Goal: Information Seeking & Learning: Learn about a topic

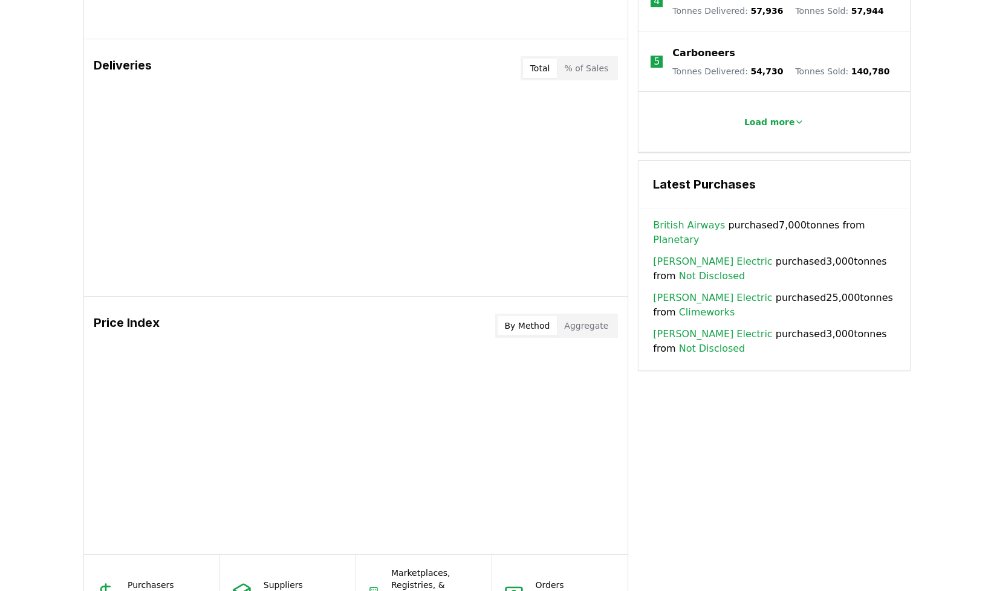
scroll to position [253, 0]
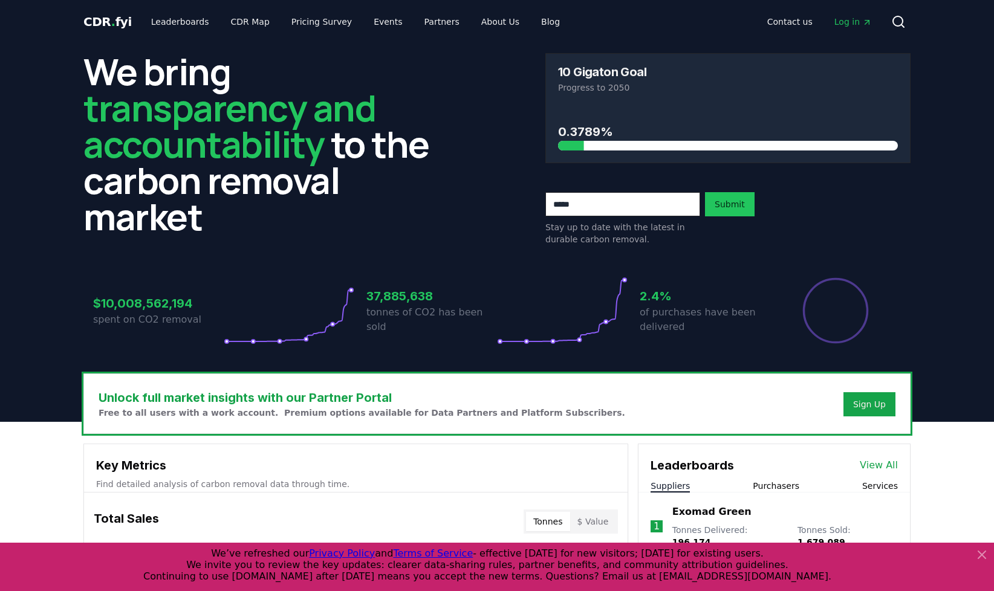
click at [977, 553] on icon at bounding box center [982, 555] width 15 height 15
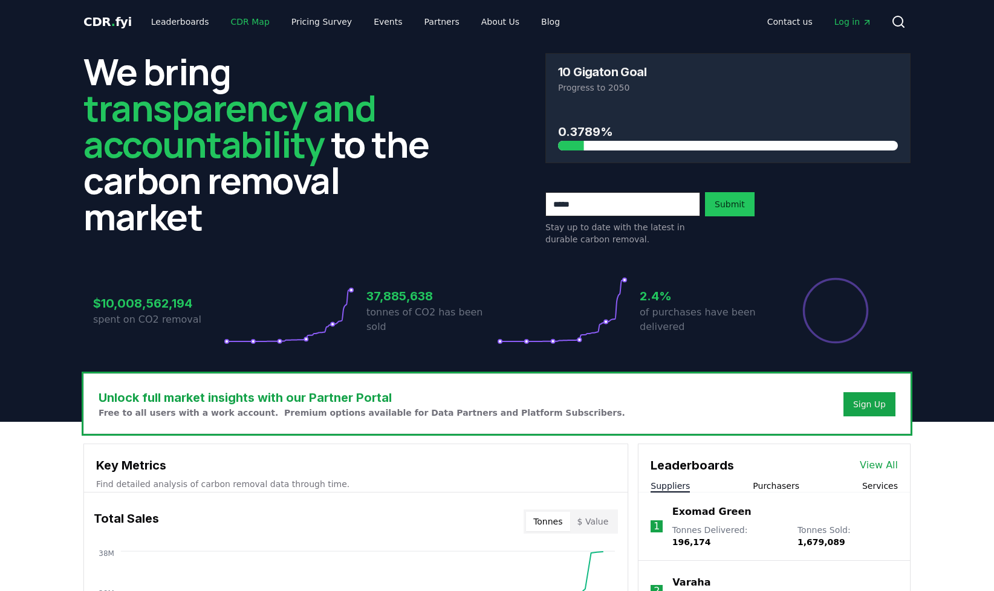
click at [238, 22] on link "CDR Map" at bounding box center [250, 22] width 58 height 22
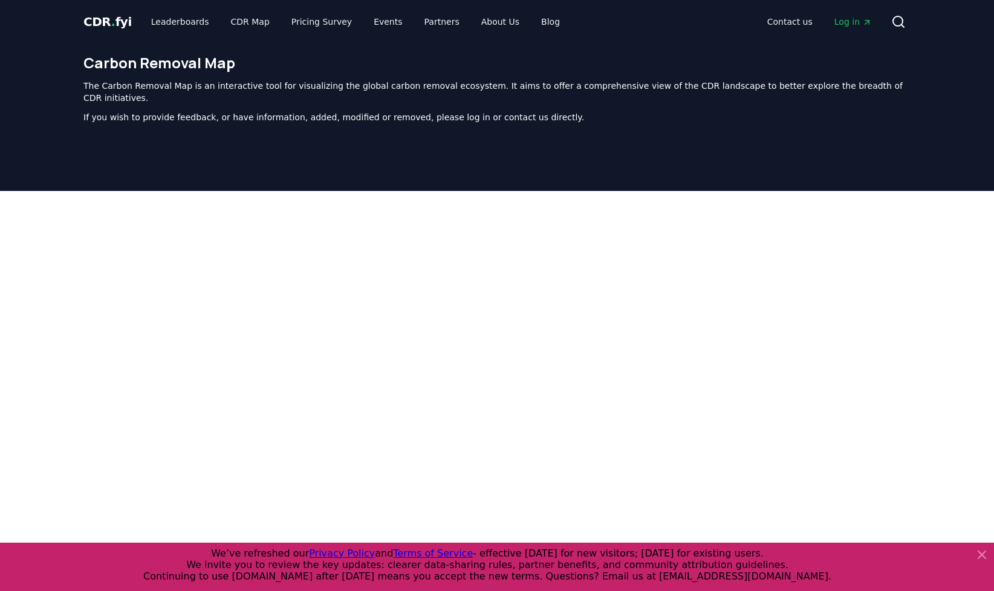
scroll to position [373, 0]
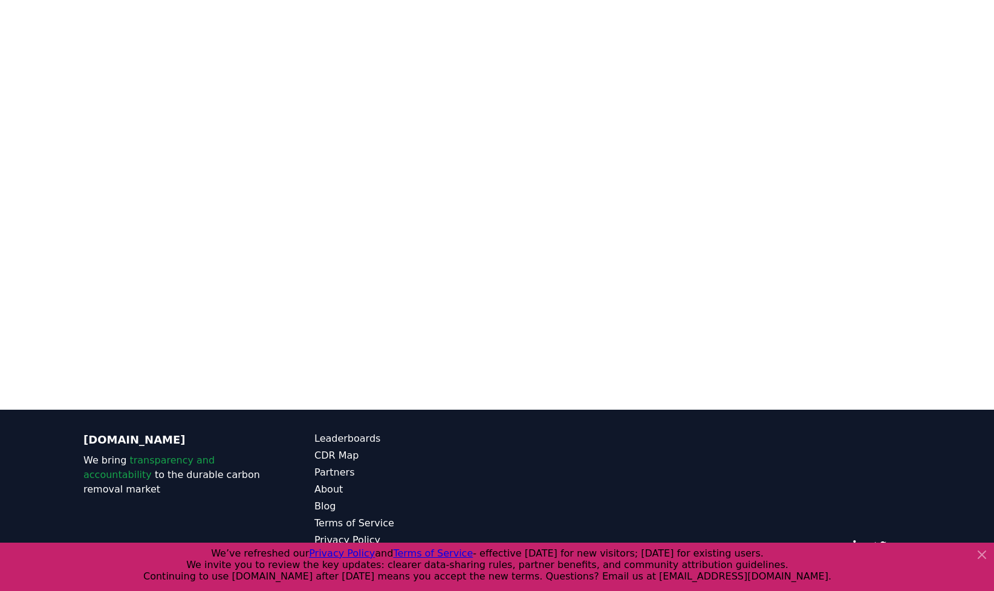
click at [979, 553] on icon at bounding box center [981, 554] width 7 height 7
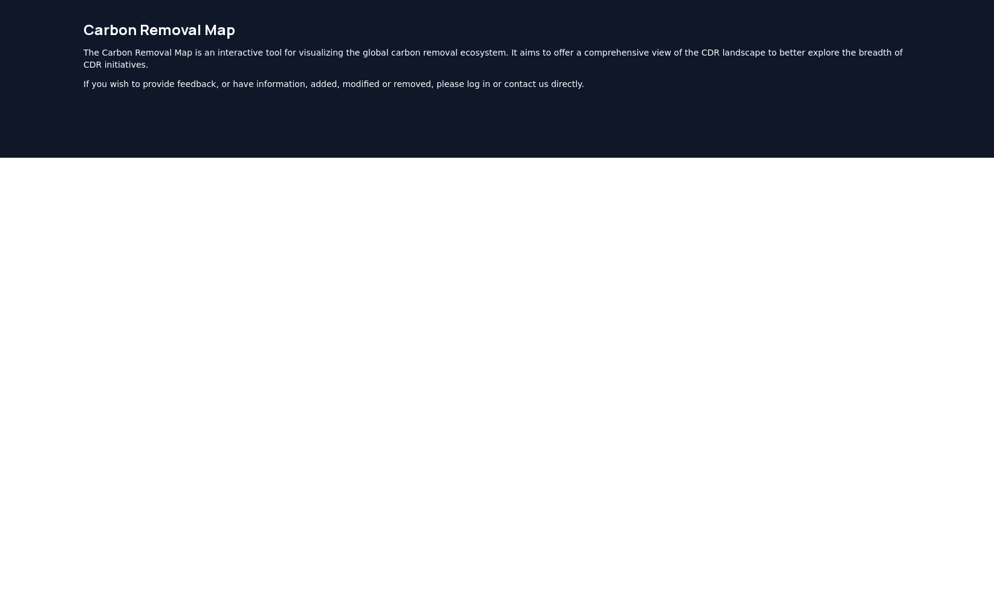
scroll to position [0, 0]
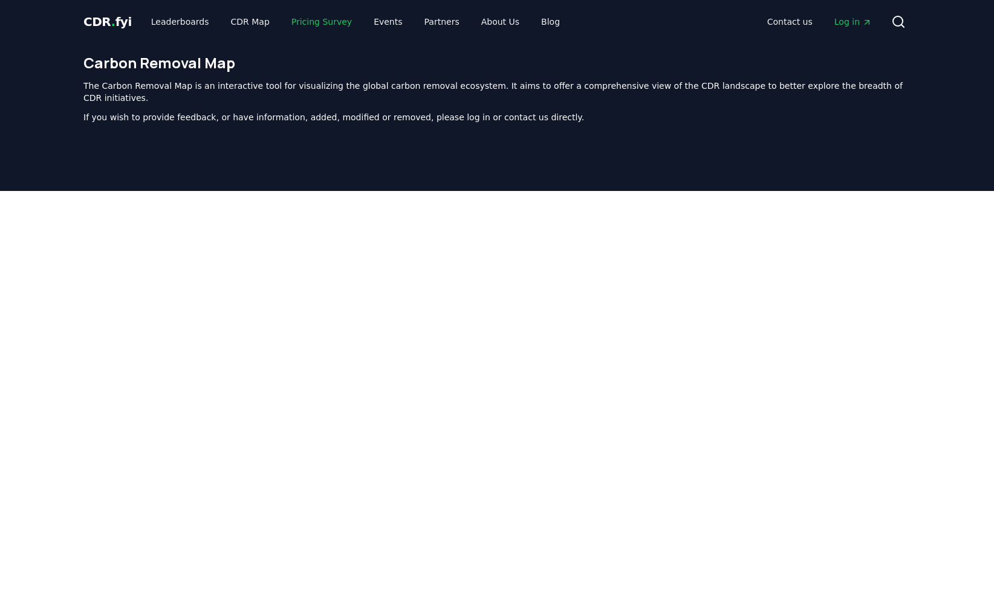
click at [290, 25] on link "Pricing Survey" at bounding box center [322, 22] width 80 height 22
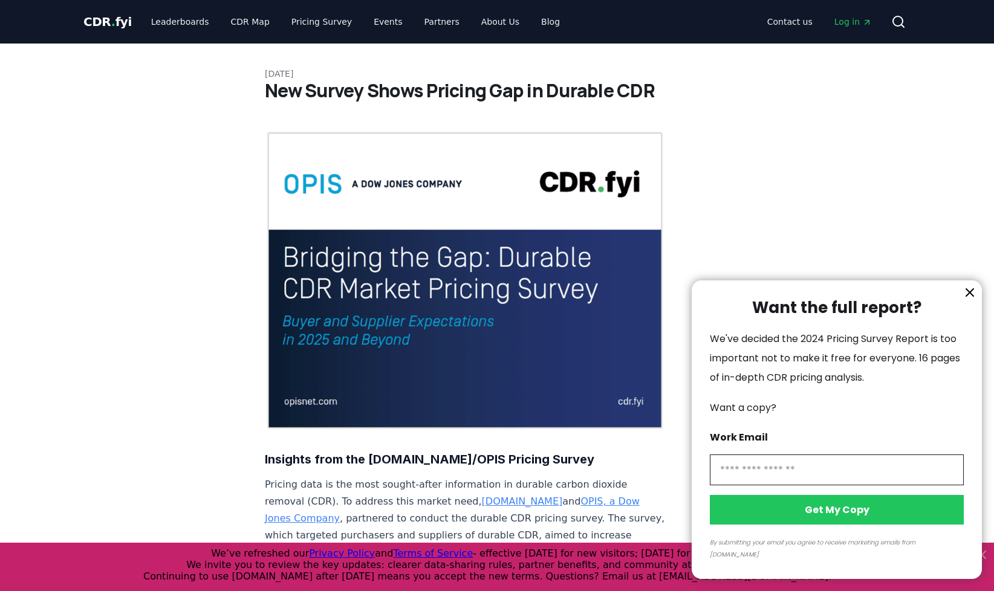
click at [975, 300] on icon "information" at bounding box center [970, 292] width 15 height 15
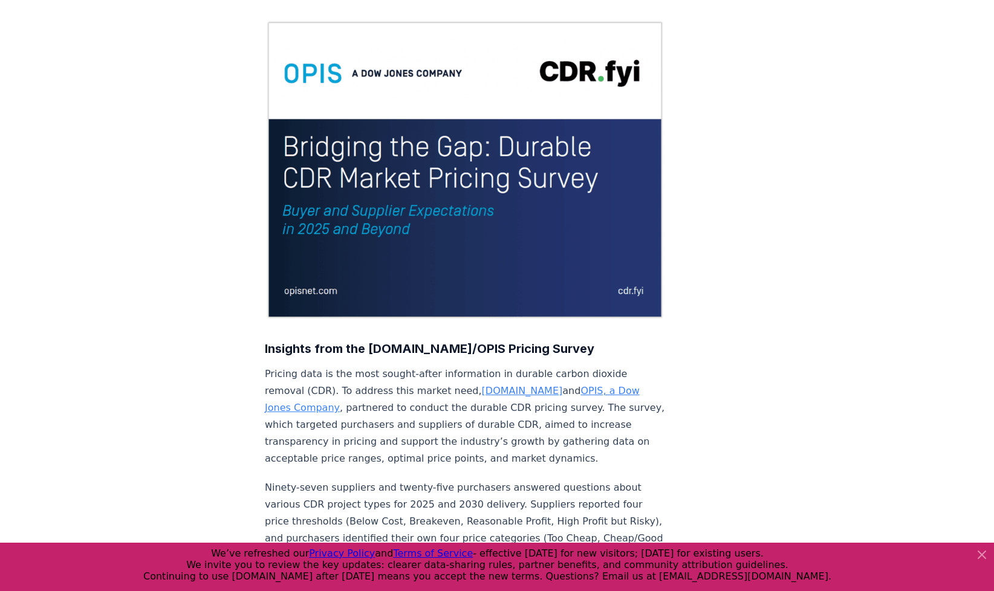
scroll to position [121, 0]
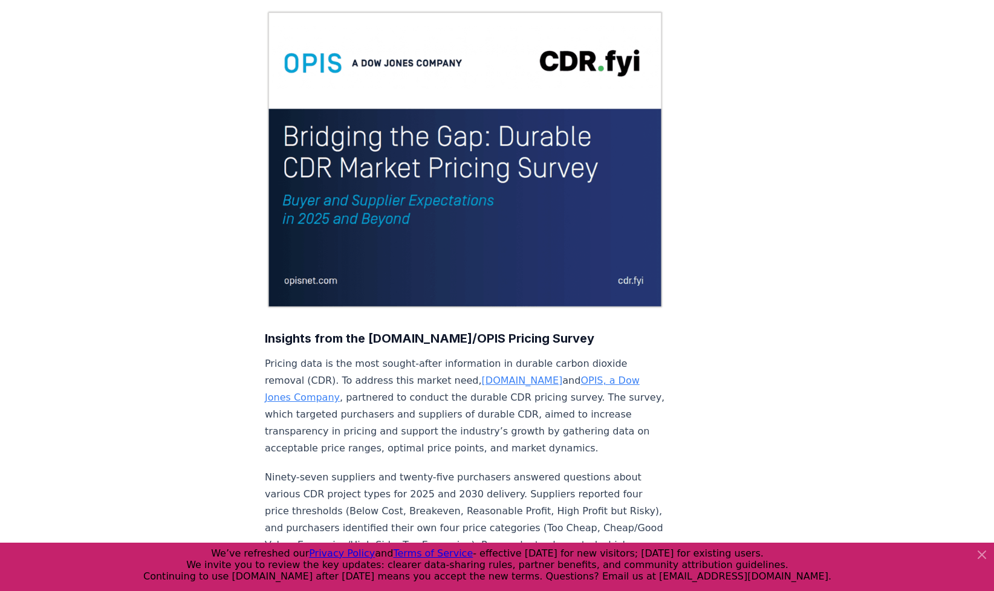
click at [981, 557] on icon at bounding box center [982, 555] width 15 height 15
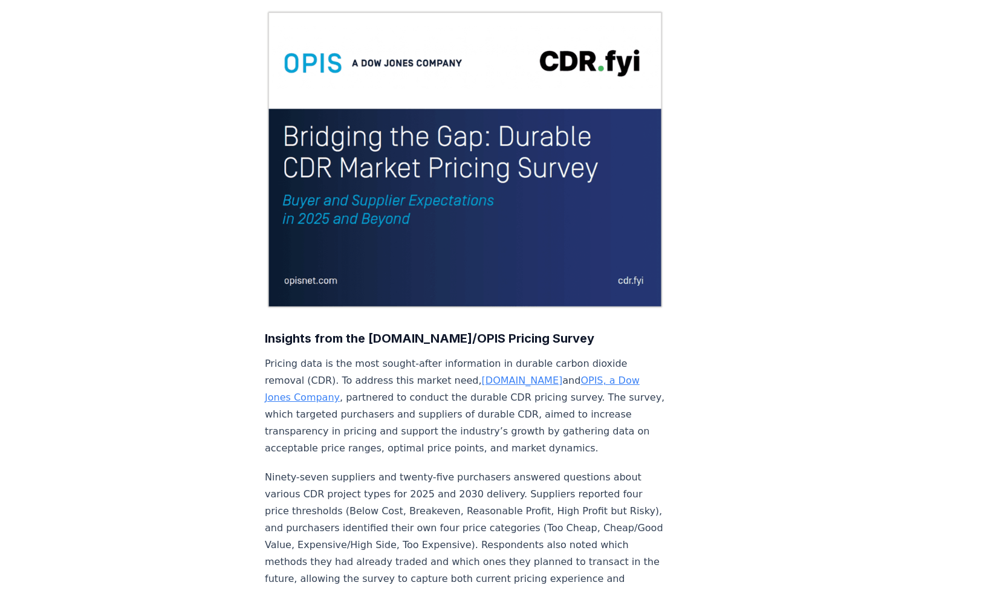
scroll to position [0, 0]
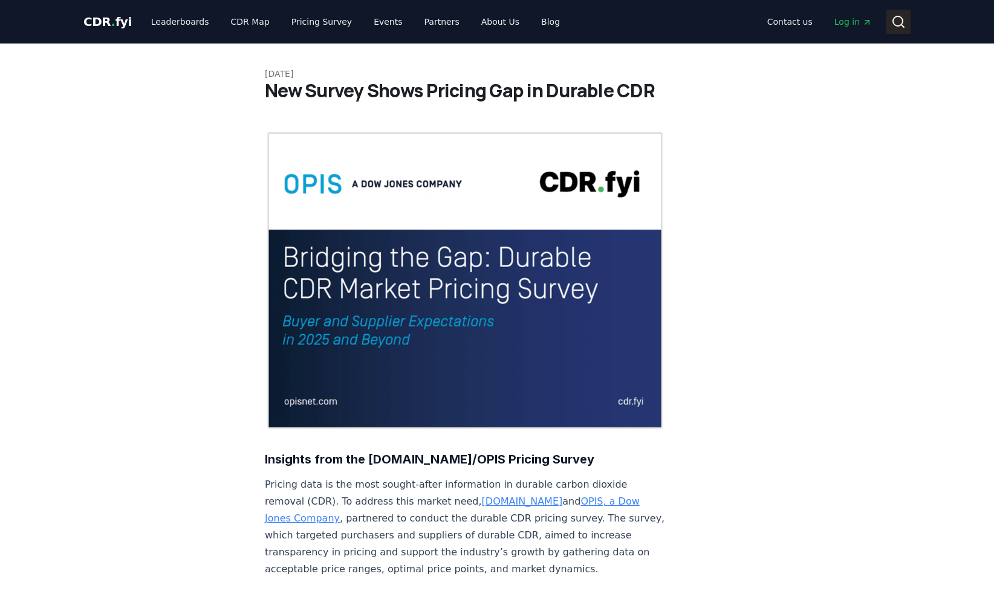
click at [897, 19] on icon at bounding box center [898, 22] width 15 height 15
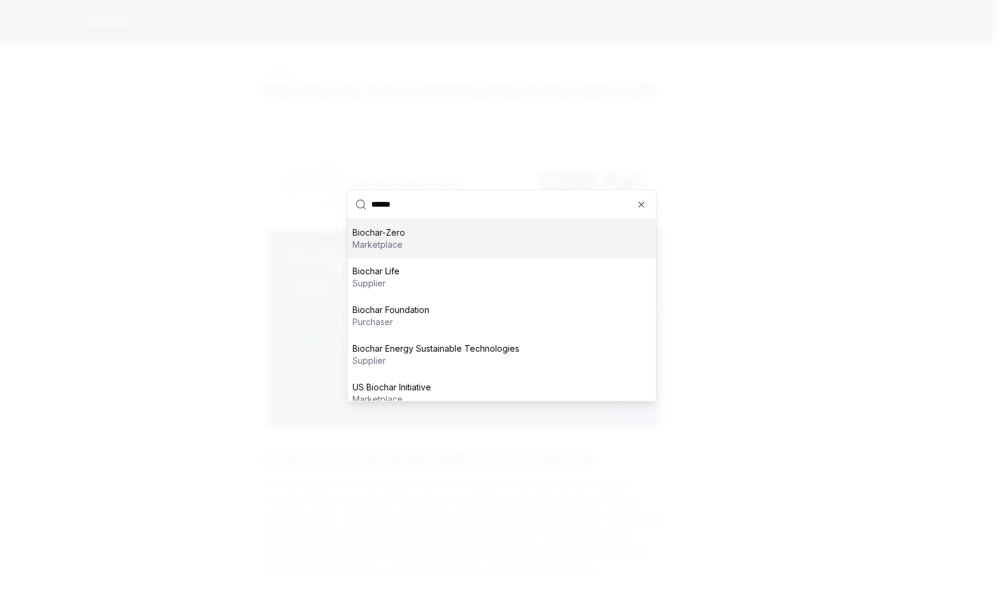
type input "*******"
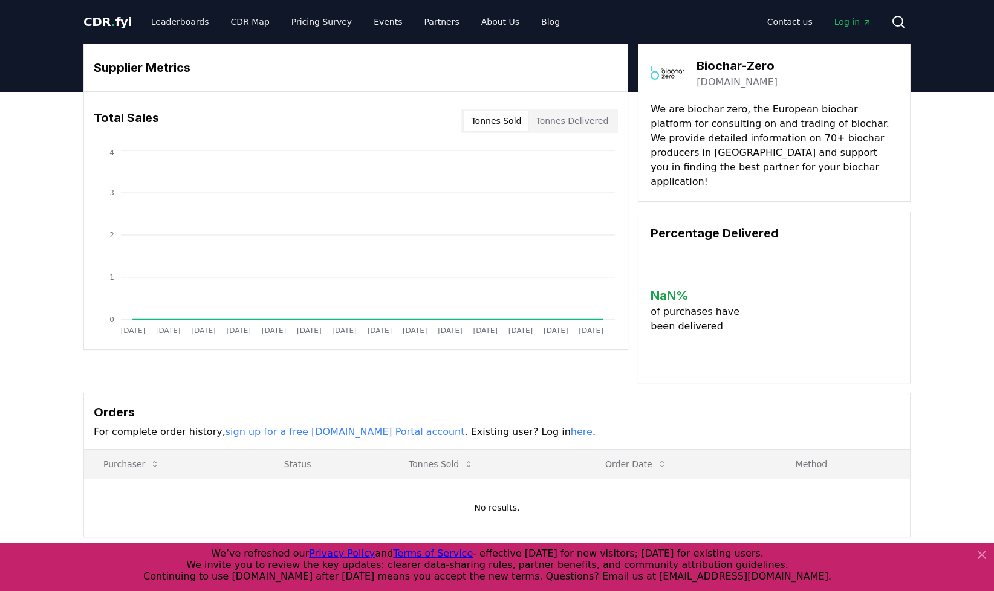
click at [111, 19] on span "CDR . fyi" at bounding box center [107, 22] width 48 height 15
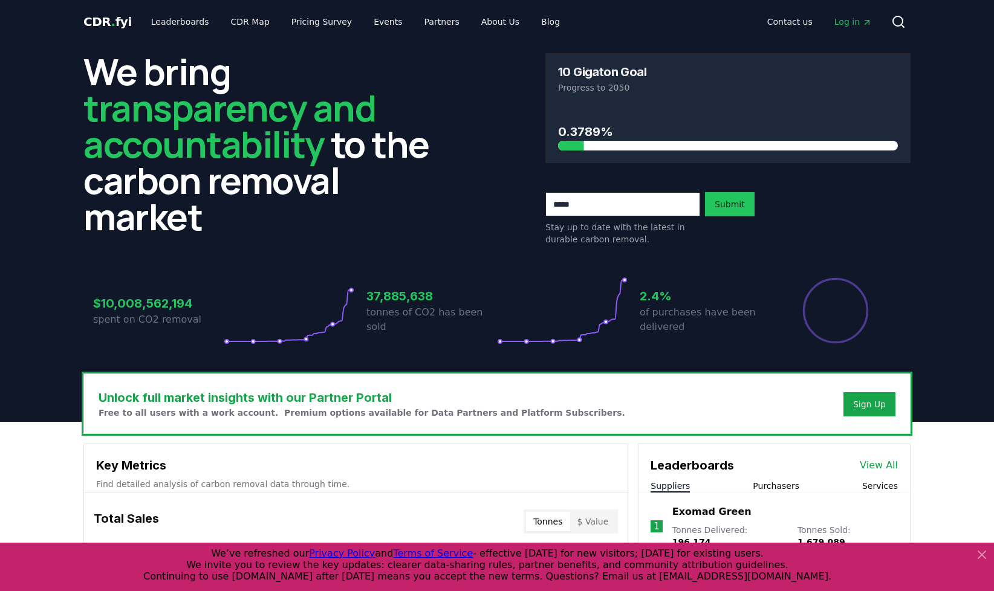
click at [440, 305] on h3 "37,885,638" at bounding box center [431, 296] width 131 height 18
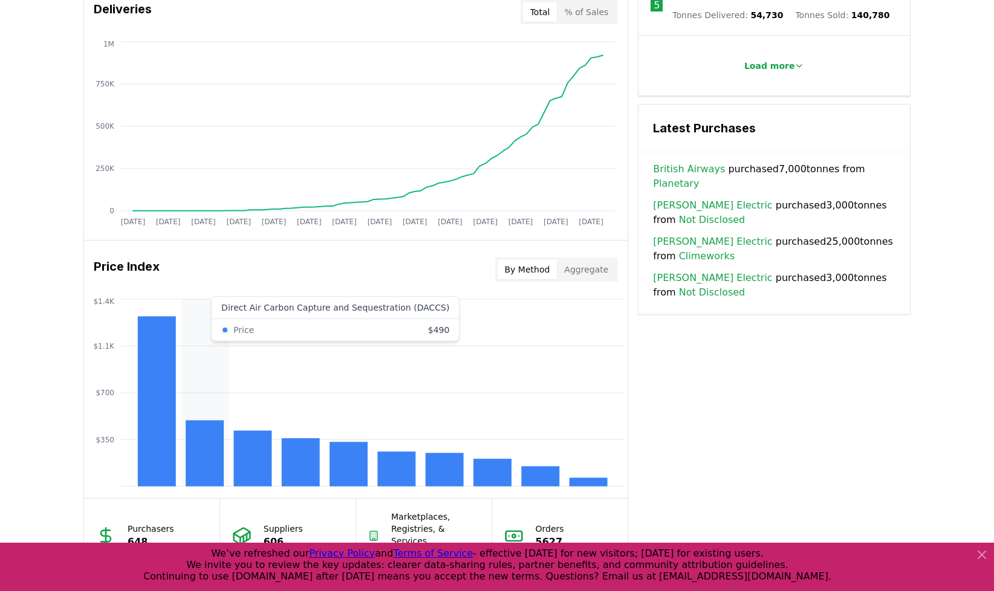
scroll to position [737, 0]
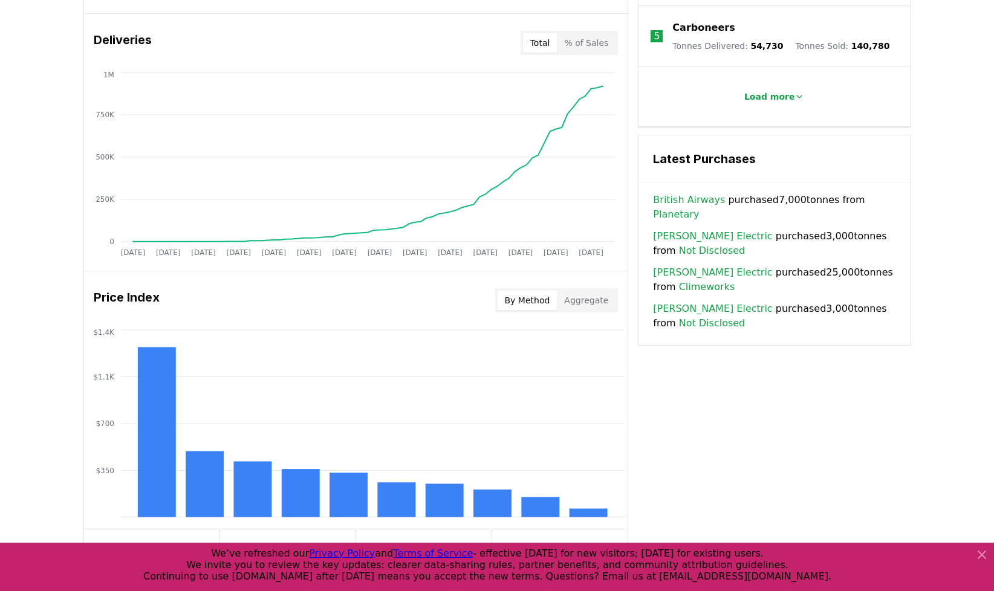
click at [509, 301] on button "By Method" at bounding box center [528, 300] width 60 height 19
click at [593, 303] on button "Aggregate" at bounding box center [586, 300] width 59 height 19
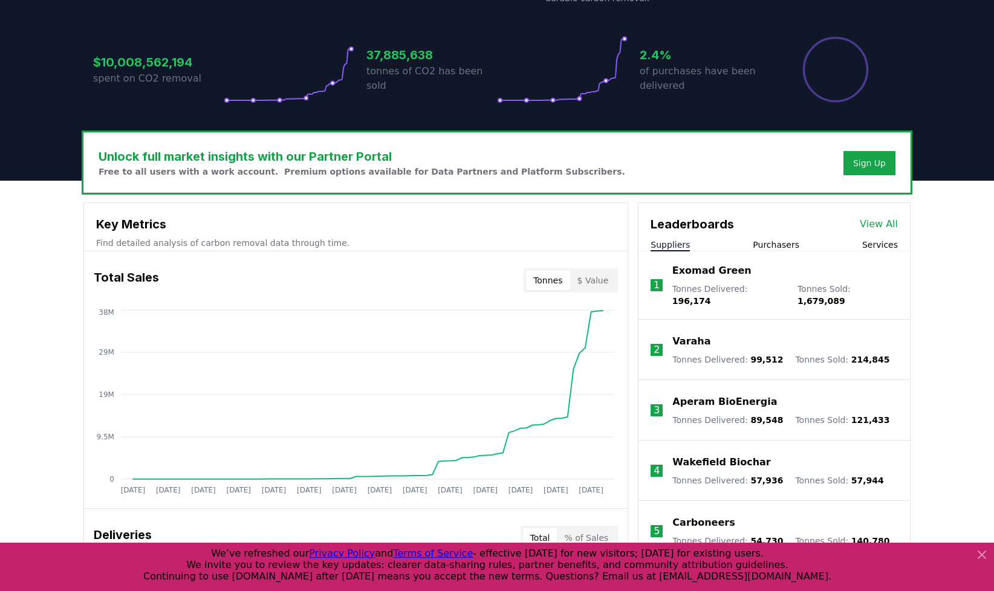
scroll to position [253, 0]
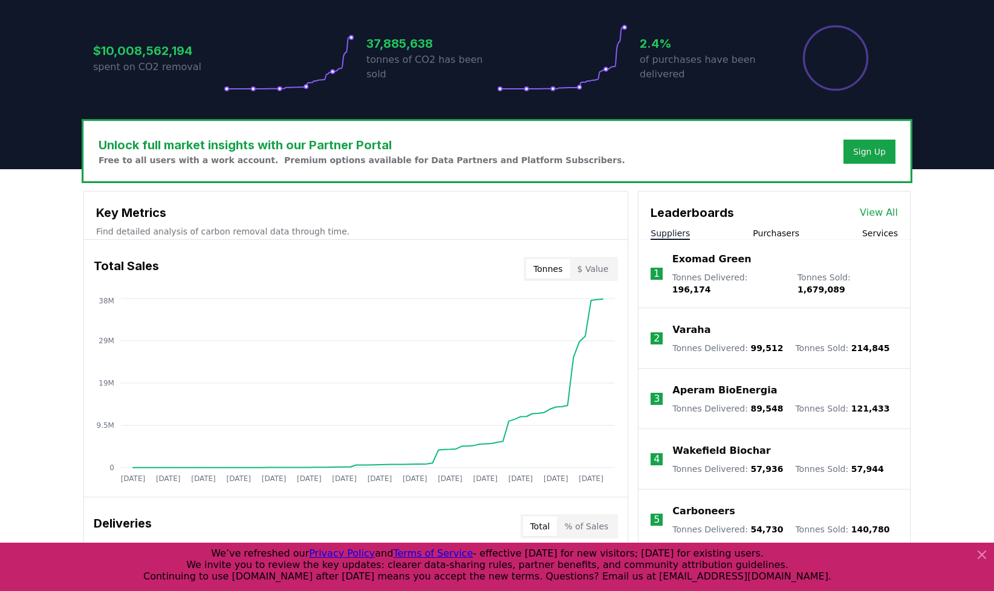
click at [879, 212] on link "View All" at bounding box center [879, 213] width 38 height 15
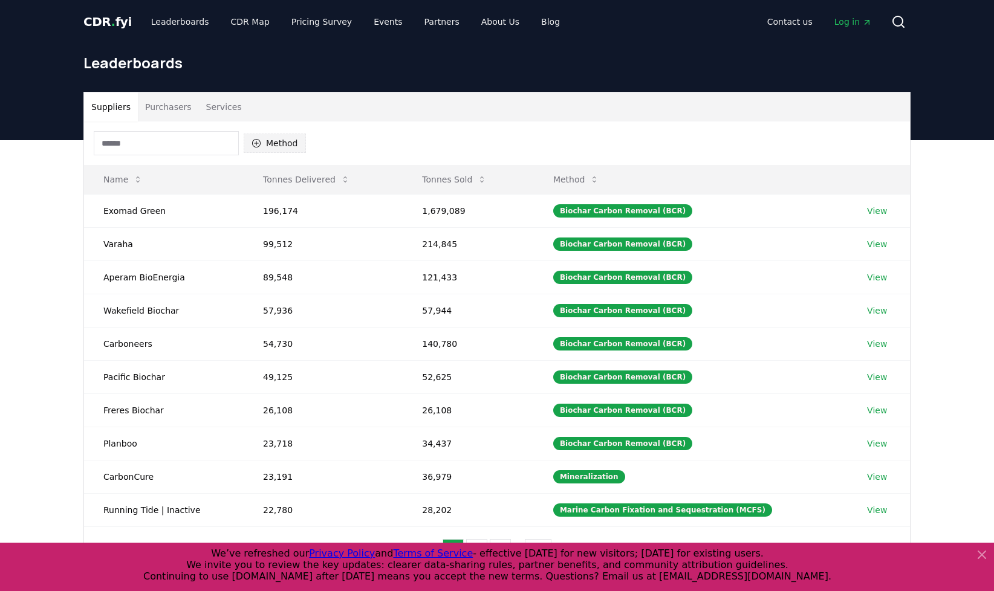
click at [278, 146] on button "Method" at bounding box center [275, 143] width 62 height 19
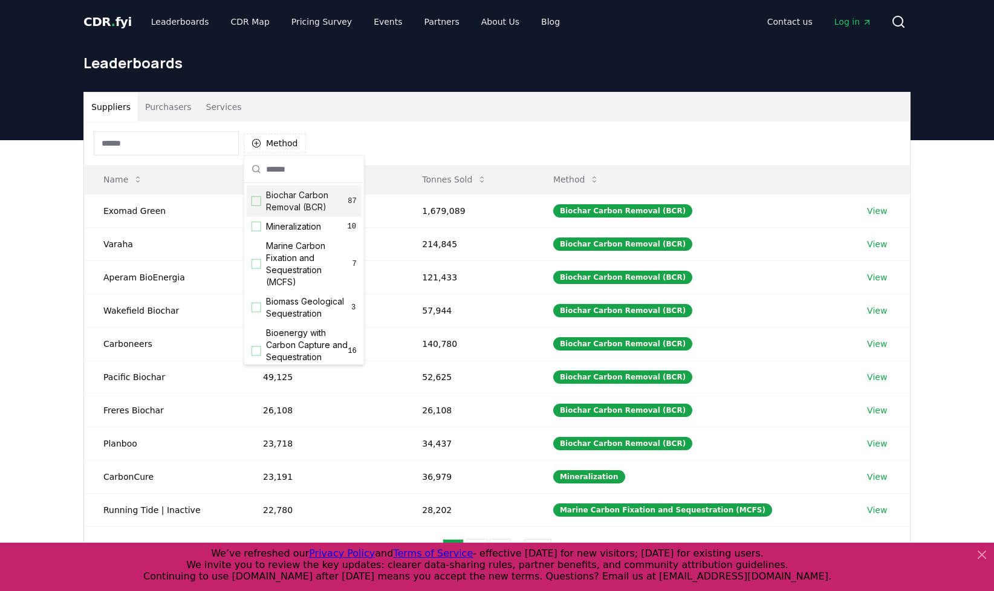
click at [255, 200] on div "Suggestions" at bounding box center [257, 202] width 10 height 10
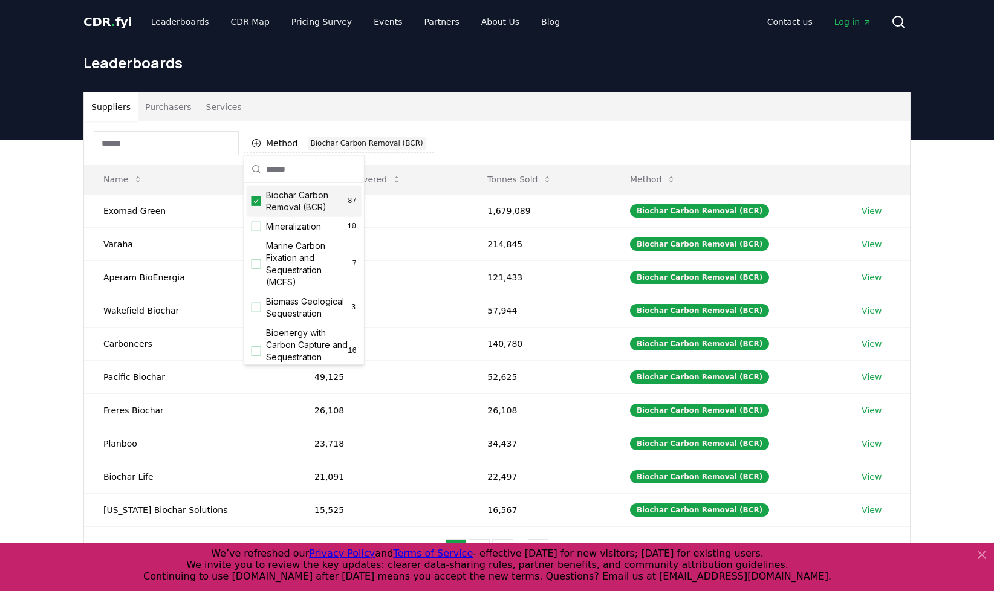
click at [488, 136] on div "Method 1 Biochar Carbon Removal (BCR)" at bounding box center [497, 144] width 826 height 44
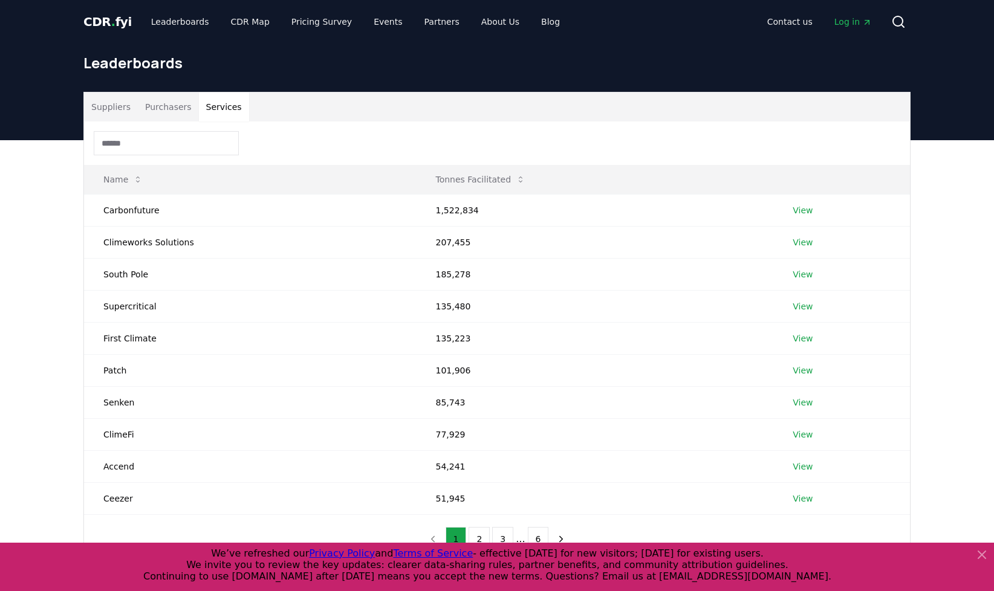
click at [216, 106] on button "Services" at bounding box center [224, 107] width 50 height 29
click at [177, 112] on button "Purchasers" at bounding box center [168, 107] width 61 height 29
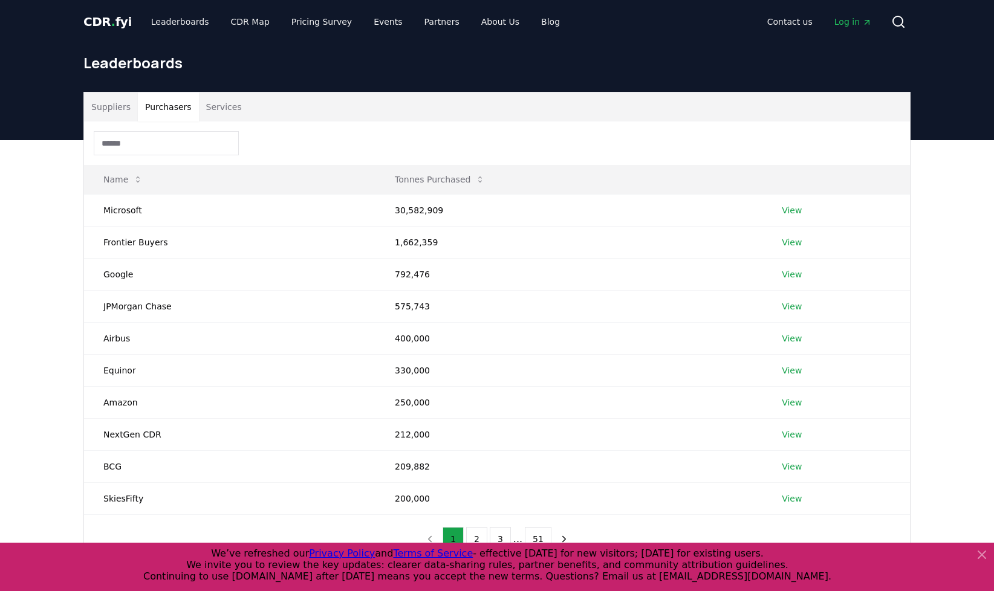
click at [103, 111] on button "Suppliers" at bounding box center [111, 107] width 54 height 29
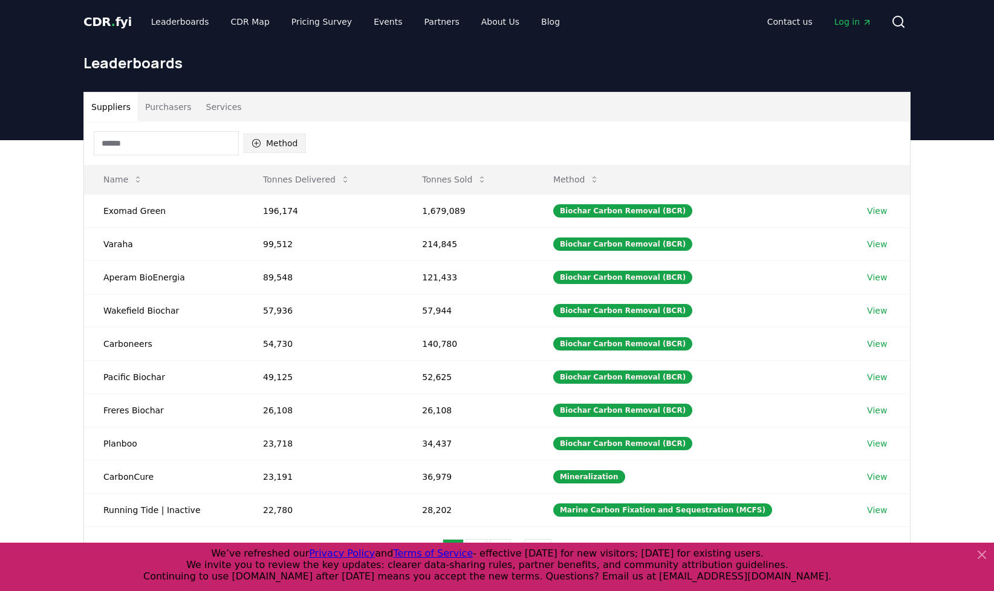
click at [279, 142] on button "Method" at bounding box center [275, 143] width 62 height 19
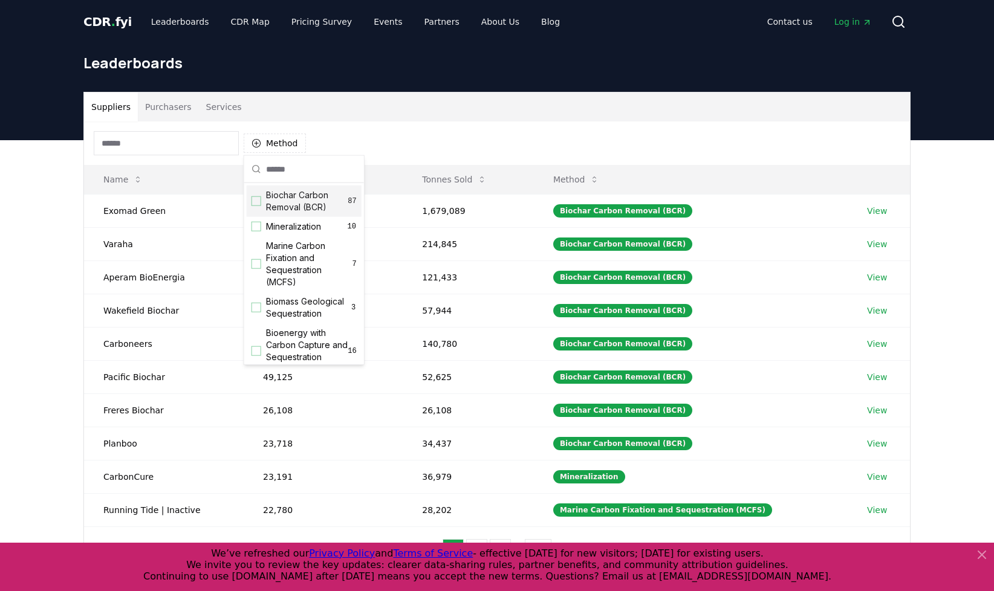
click at [252, 205] on div "Suggestions" at bounding box center [257, 202] width 10 height 10
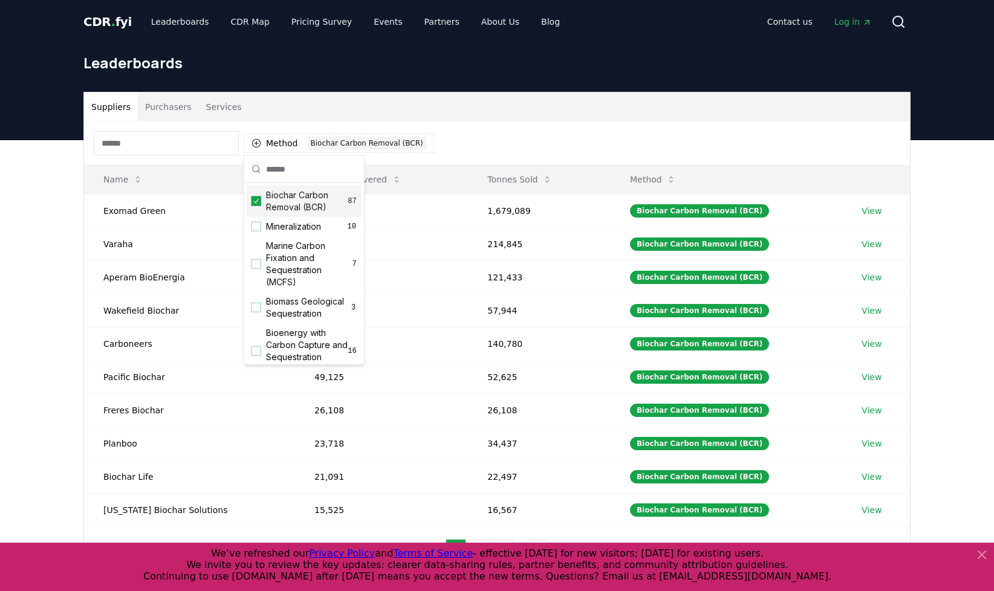
click at [356, 106] on div "Suppliers Purchasers Services" at bounding box center [497, 107] width 826 height 29
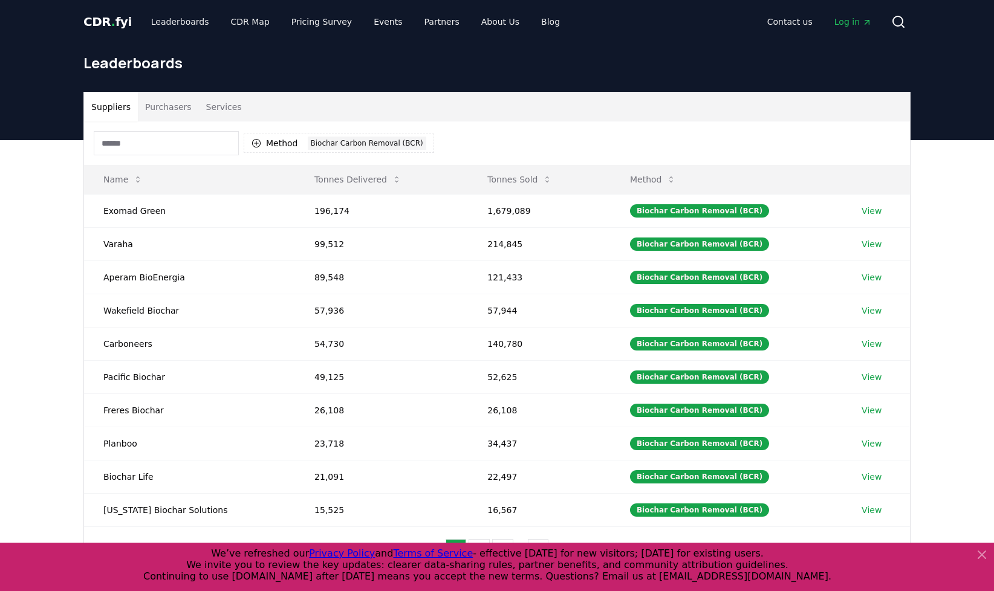
click at [167, 103] on button "Purchasers" at bounding box center [168, 107] width 61 height 29
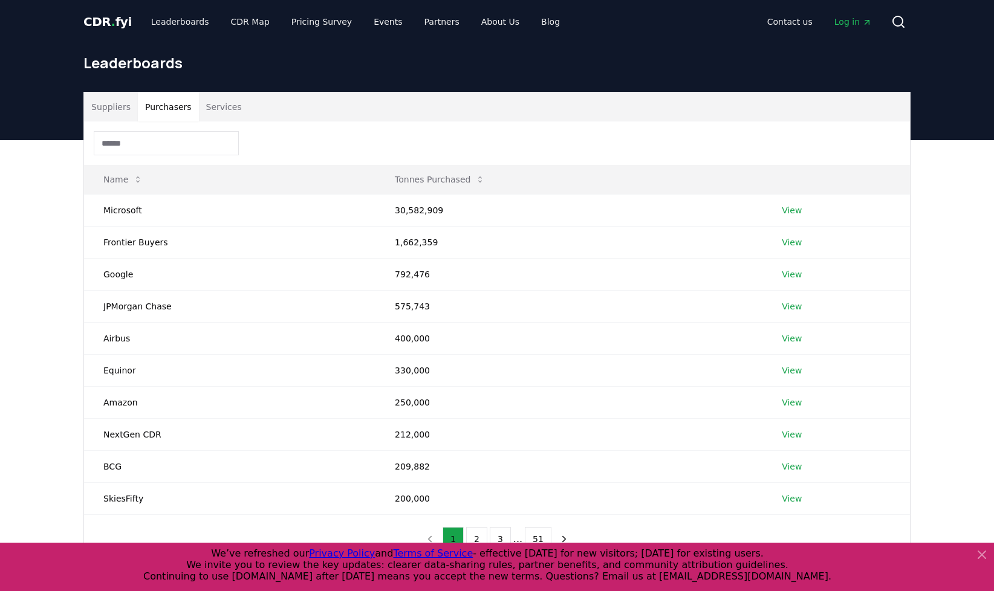
click at [242, 101] on div "Suppliers Purchasers Services" at bounding box center [497, 107] width 826 height 29
click at [227, 107] on button "Services" at bounding box center [224, 107] width 50 height 29
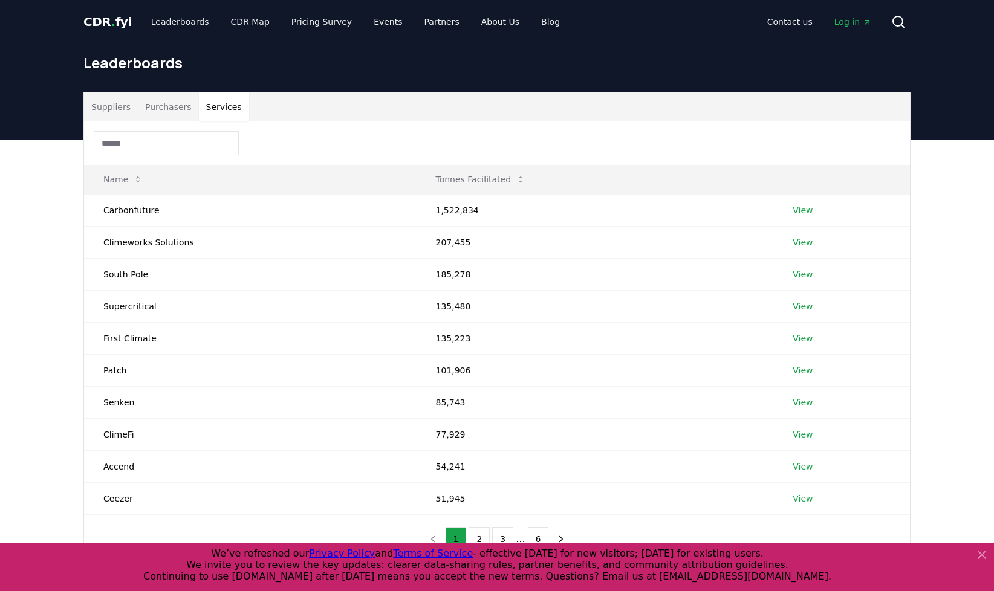
click at [171, 112] on button "Purchasers" at bounding box center [168, 107] width 61 height 29
click at [212, 113] on button "Services" at bounding box center [224, 107] width 50 height 29
click at [116, 109] on button "Suppliers" at bounding box center [111, 107] width 54 height 29
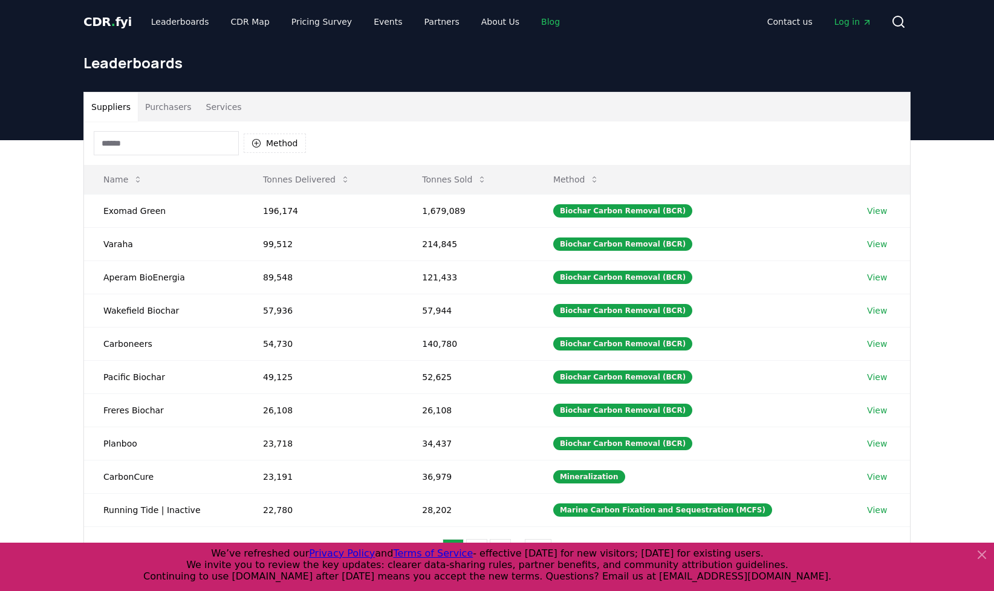
drag, startPoint x: 536, startPoint y: 21, endPoint x: 529, endPoint y: 22, distance: 7.9
click at [536, 21] on link "Blog" at bounding box center [551, 22] width 38 height 22
click at [532, 25] on link "Blog" at bounding box center [551, 22] width 38 height 22
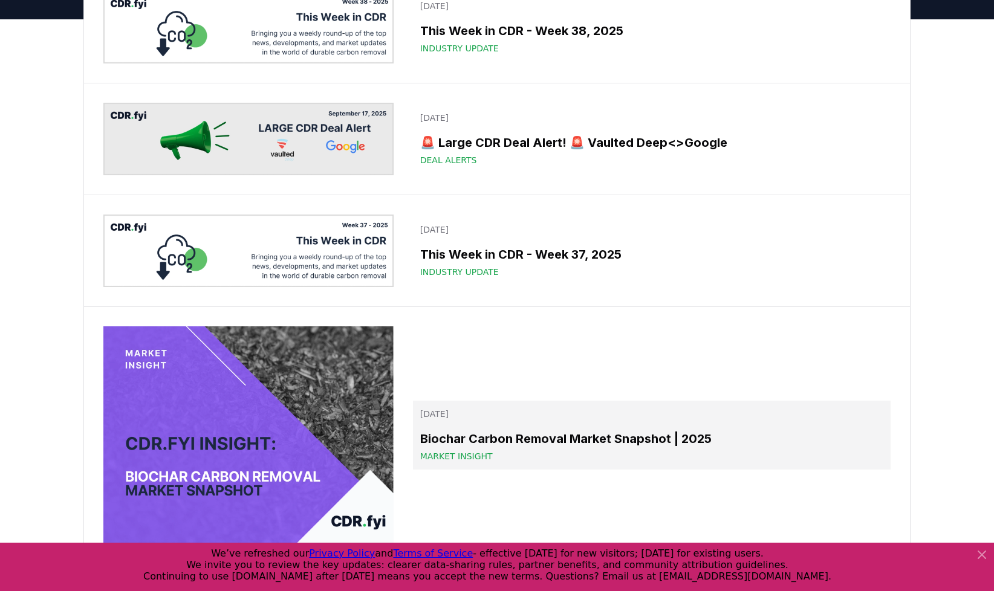
scroll to position [242, 0]
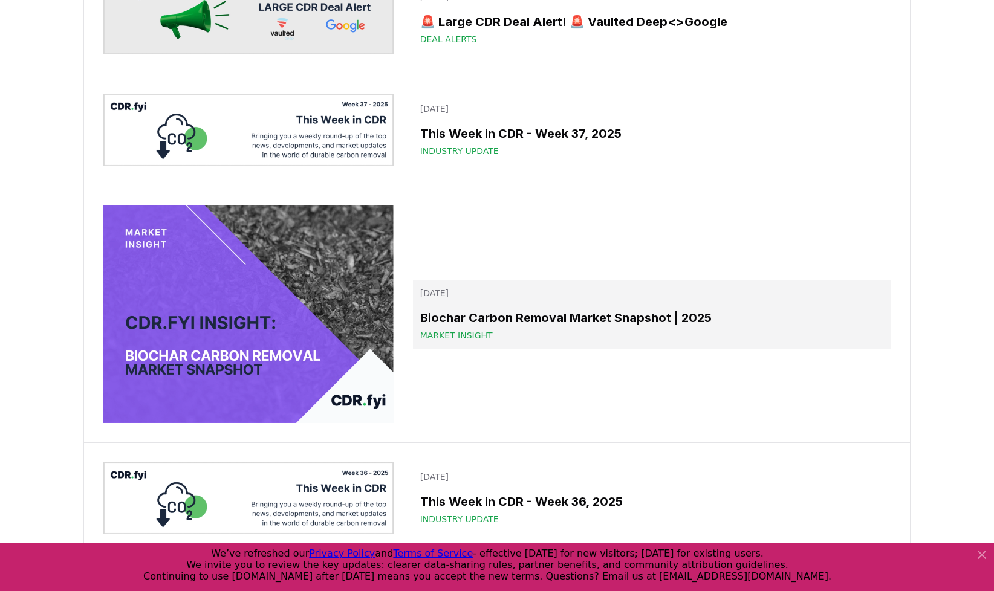
click at [581, 324] on h3 "Biochar Carbon Removal Market Snapshot | 2025" at bounding box center [651, 318] width 463 height 18
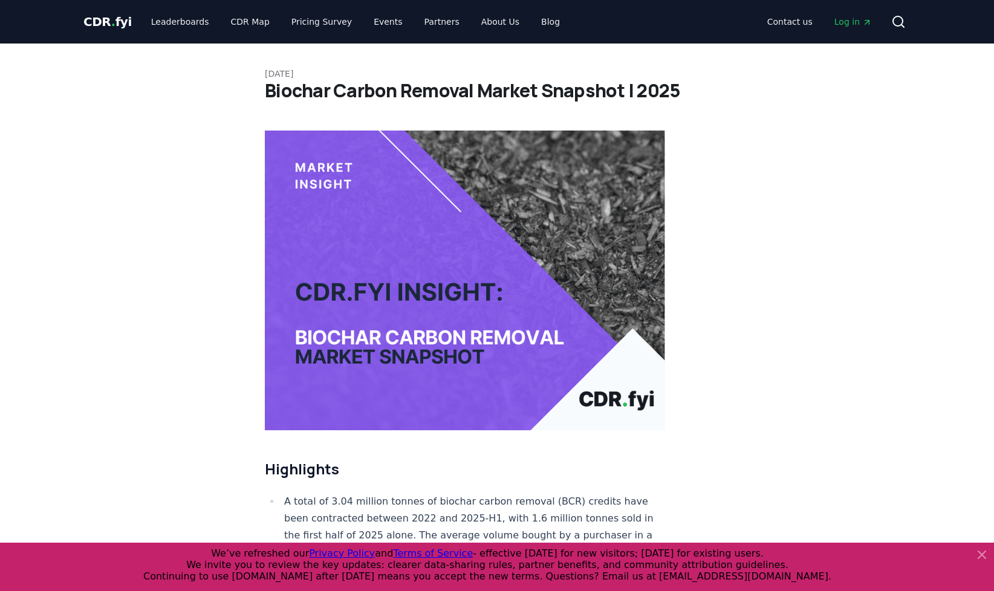
click at [502, 330] on img at bounding box center [465, 281] width 400 height 300
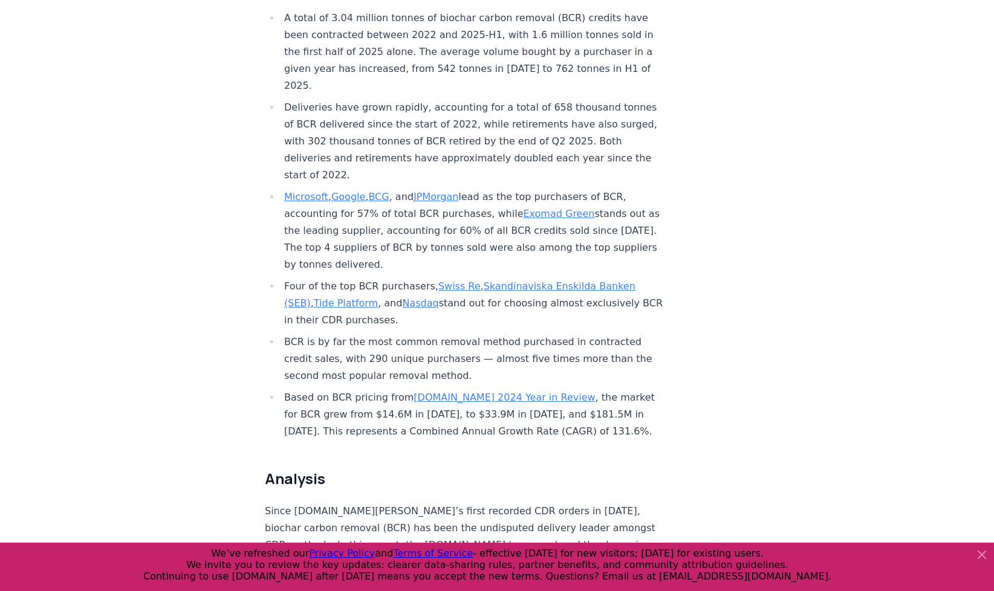
scroll to position [726, 0]
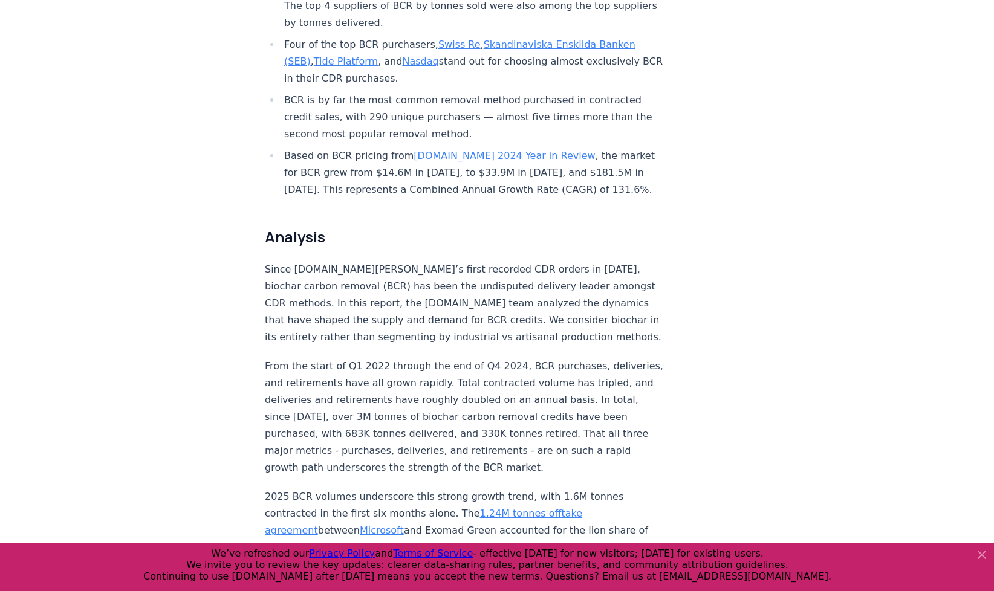
click at [979, 553] on icon at bounding box center [982, 555] width 15 height 15
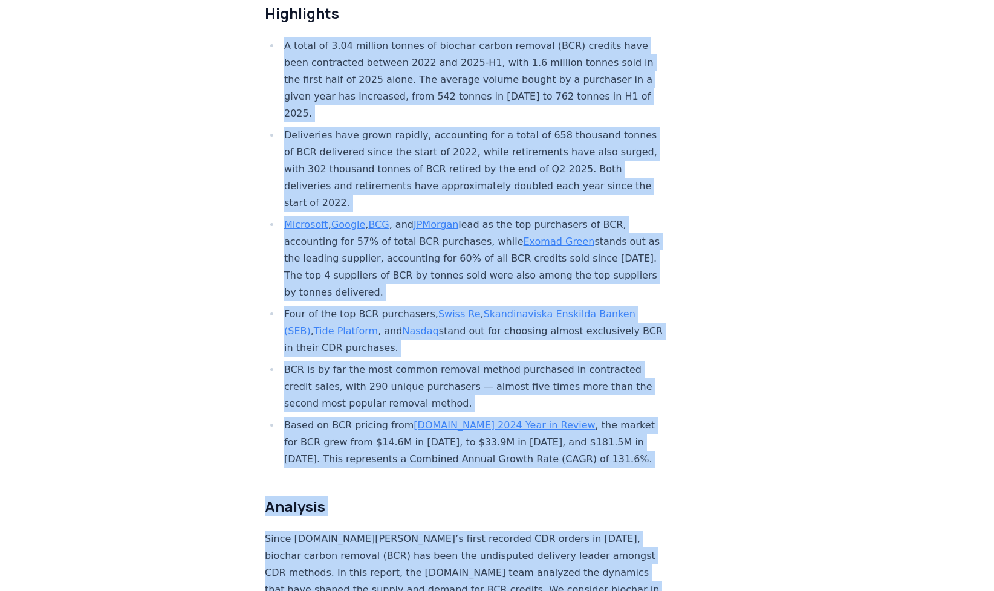
scroll to position [809, 0]
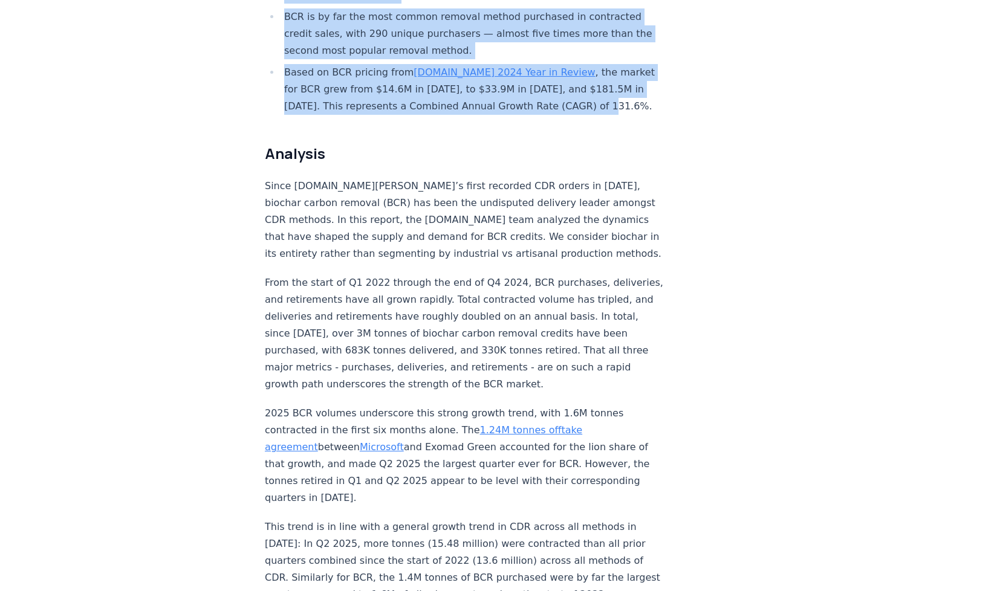
drag, startPoint x: 282, startPoint y: 217, endPoint x: 605, endPoint y: 71, distance: 354.3
copy ul "A total of 3.04 million tonnes of biochar carbon removal (BCR) credits have bee…"
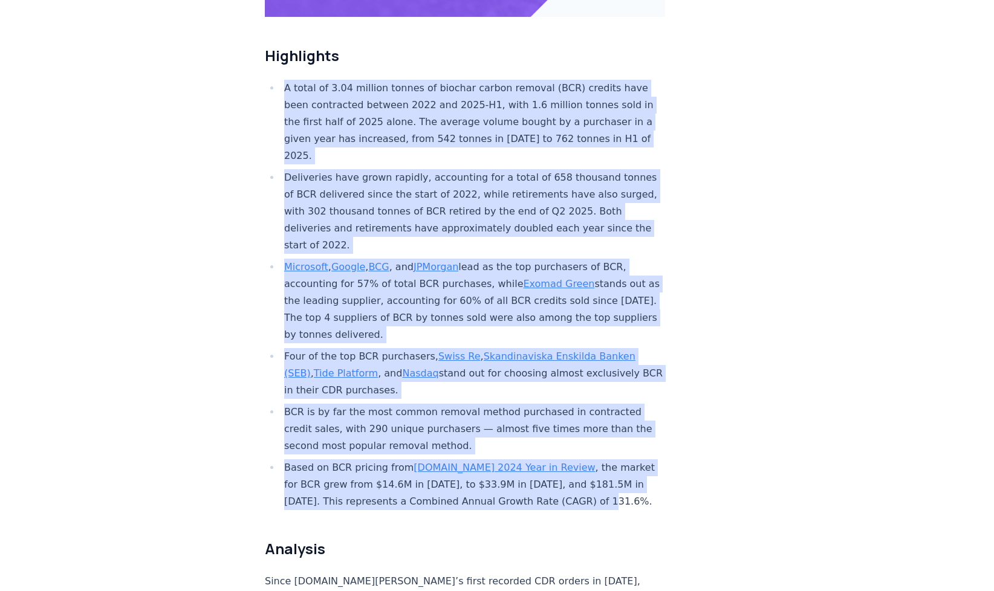
scroll to position [0, 0]
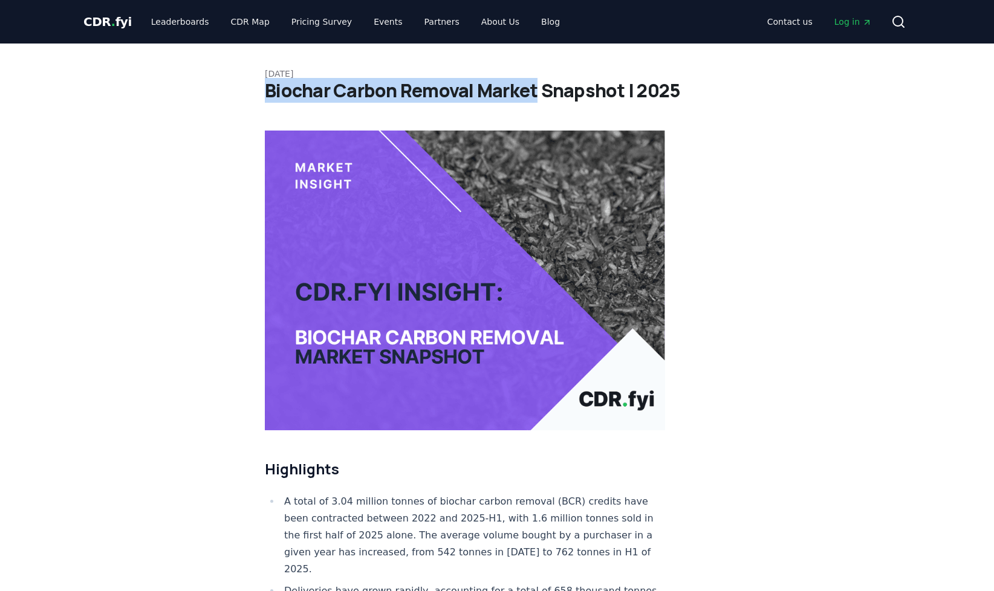
drag, startPoint x: 256, startPoint y: 86, endPoint x: 535, endPoint y: 90, distance: 278.8
copy h1 "Biochar Carbon Removal Market"
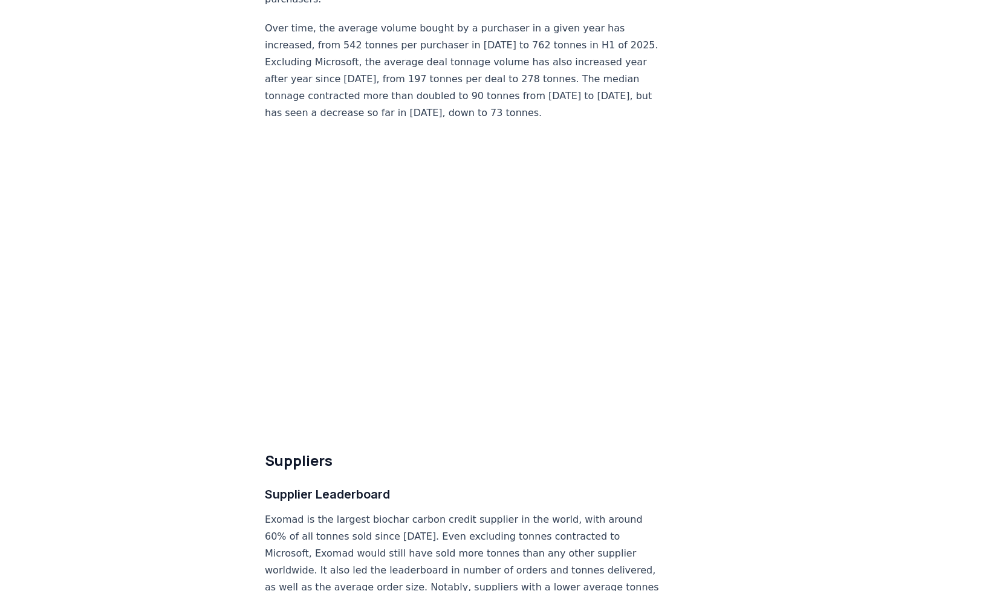
scroll to position [5805, 0]
